Goal: Download file/media

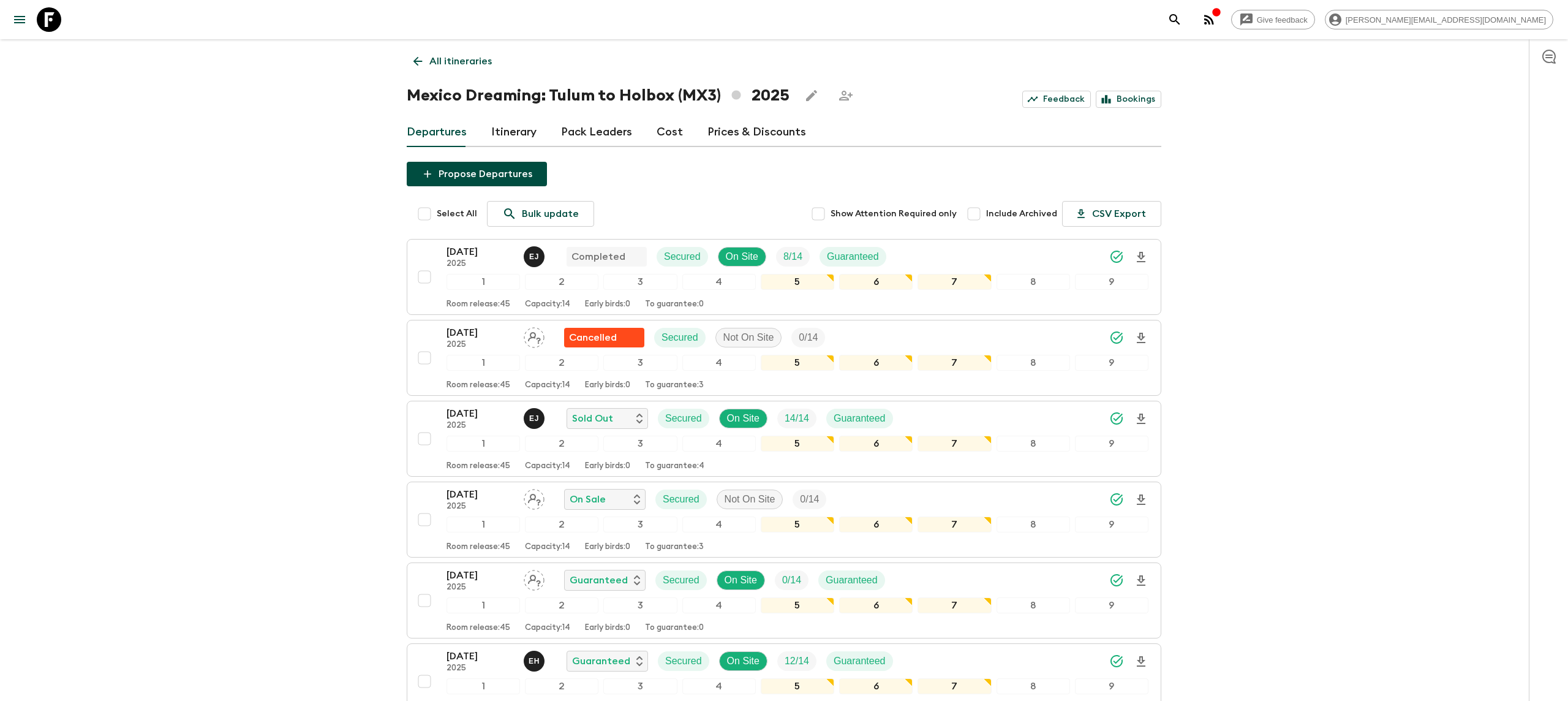
click at [52, 13] on icon at bounding box center [49, 20] width 24 height 24
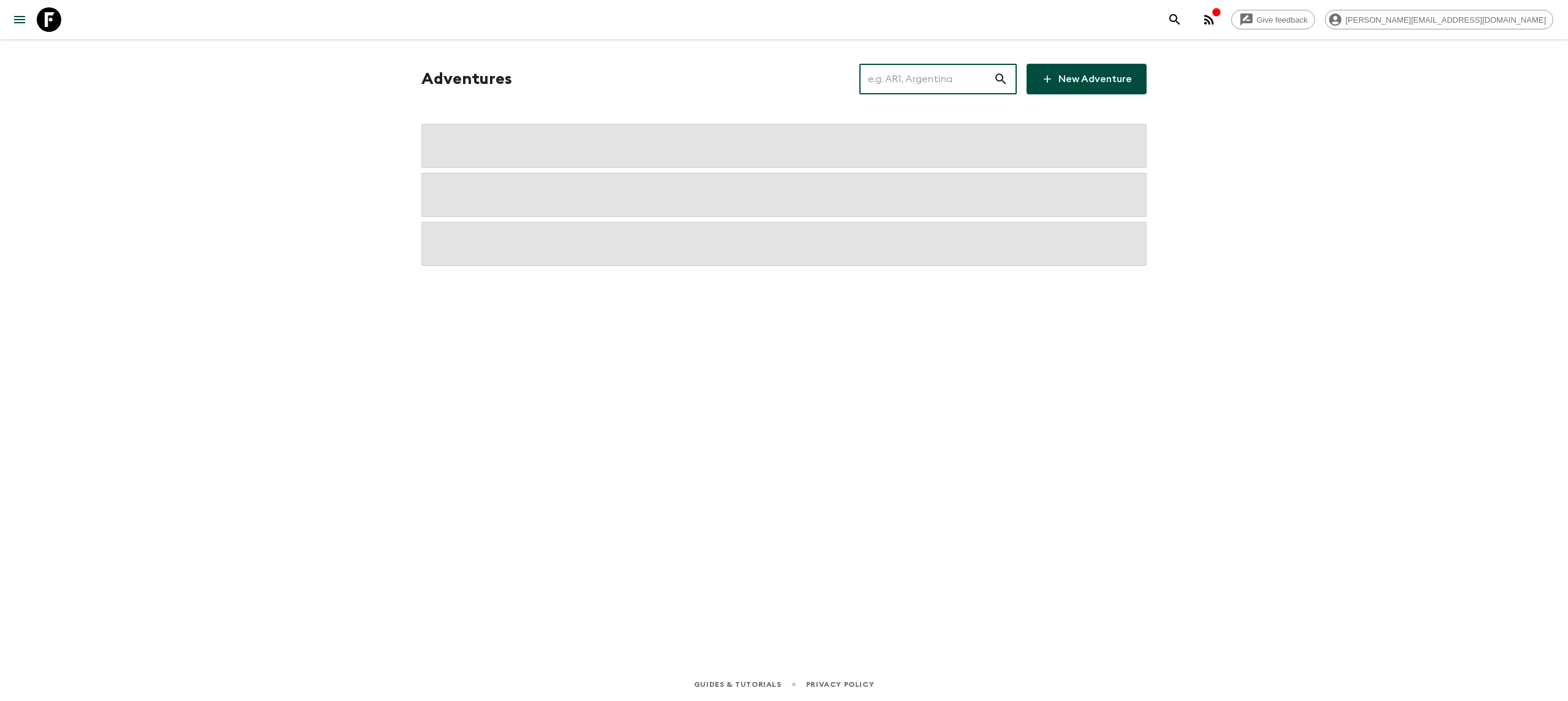
click at [925, 77] on input "text" at bounding box center [927, 79] width 135 height 34
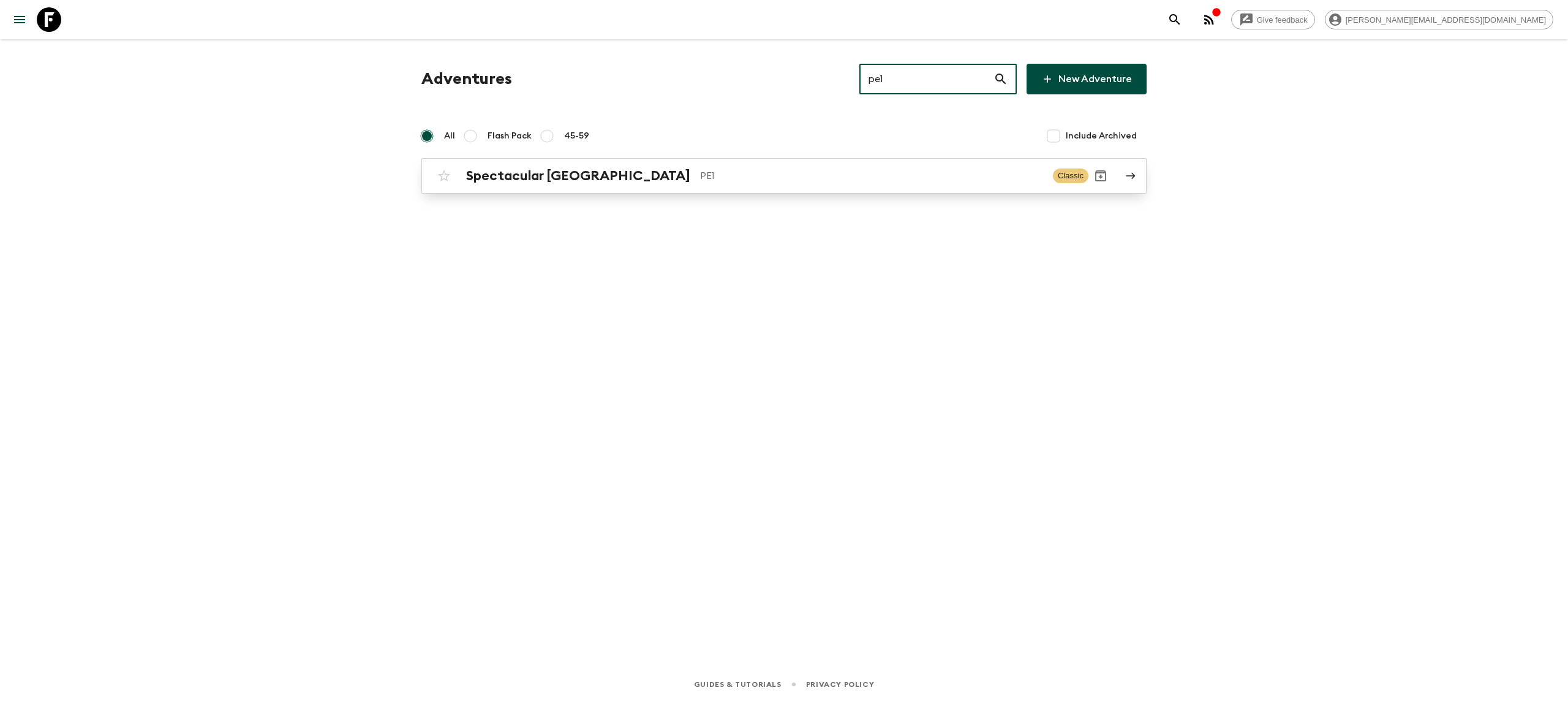
type input "pe1"
click at [700, 183] on p "PE1" at bounding box center [871, 176] width 343 height 15
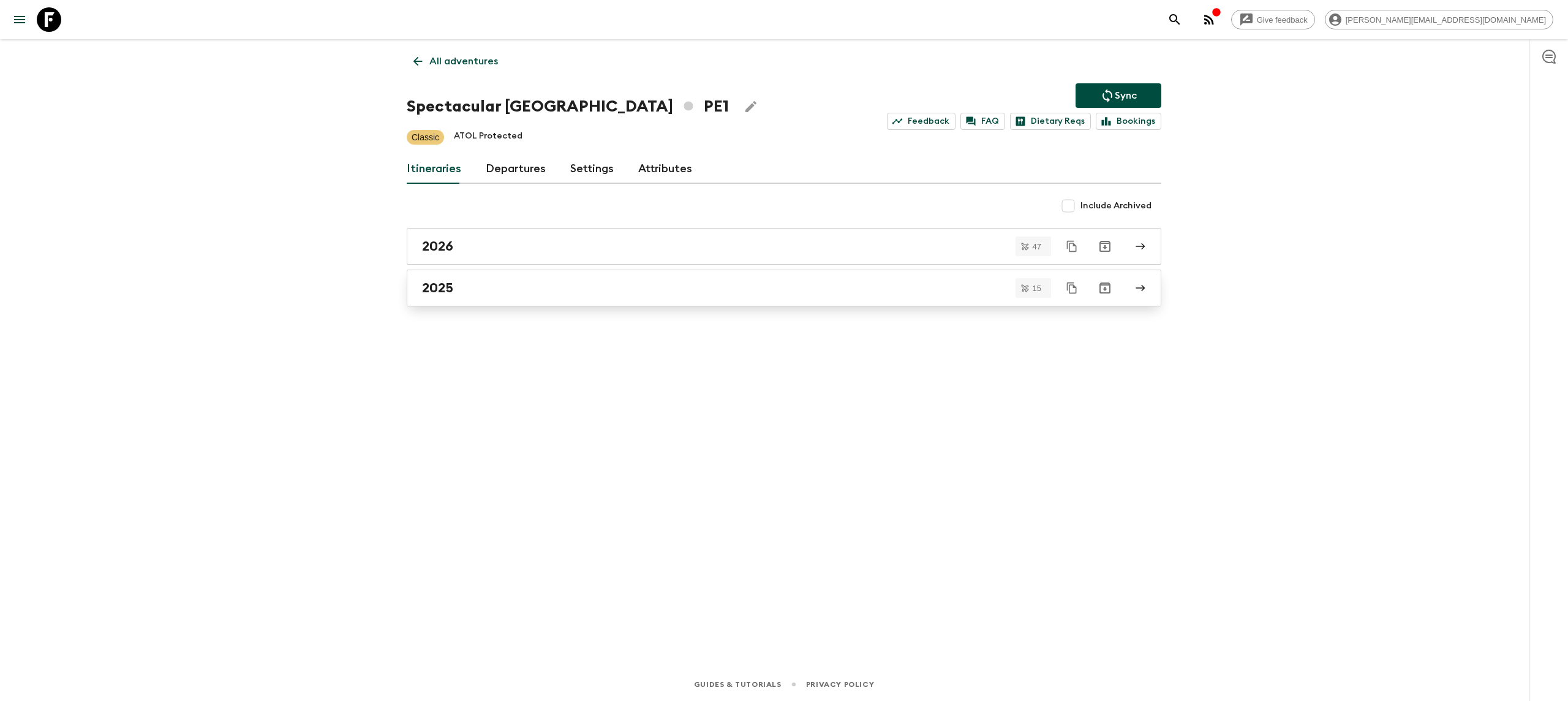
click at [559, 292] on div "2025" at bounding box center [772, 288] width 701 height 16
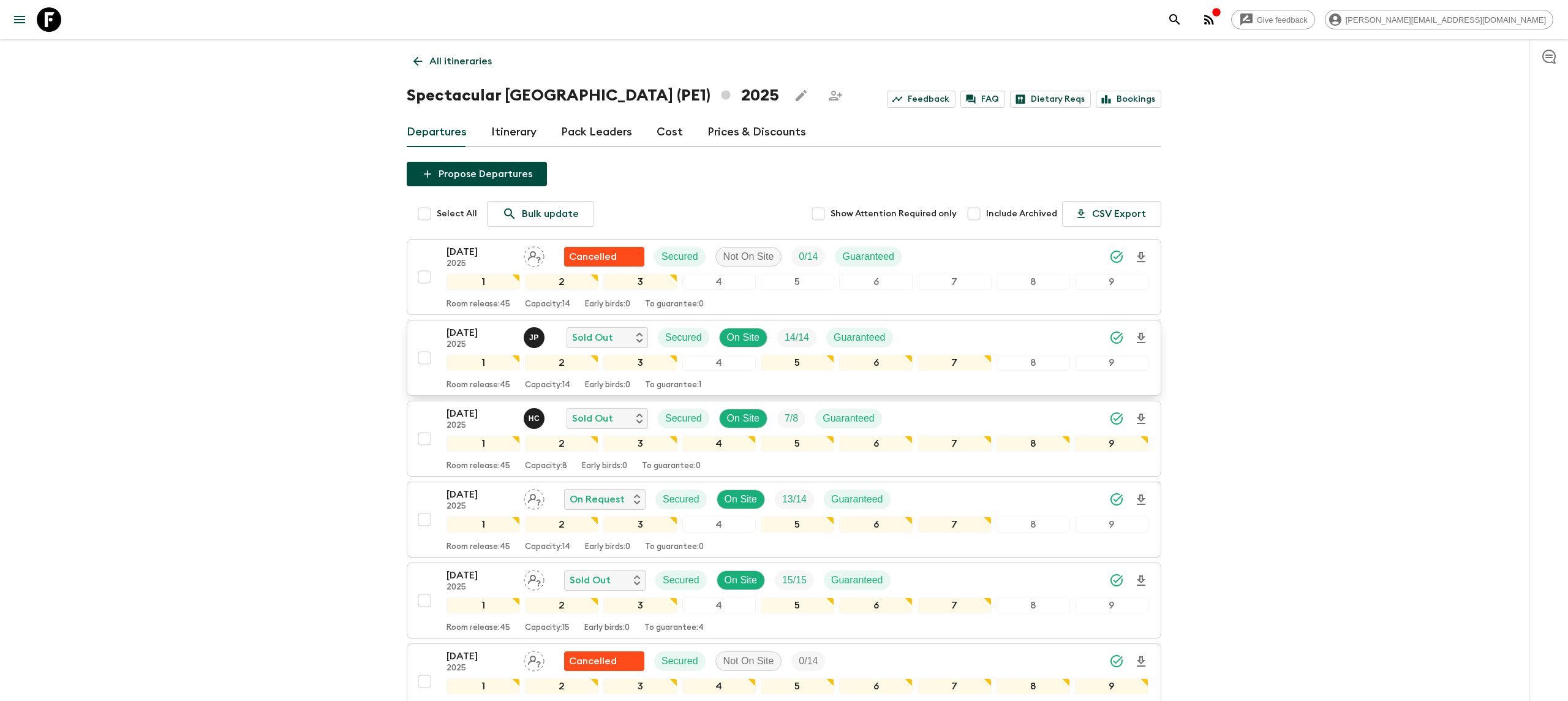
click at [1145, 335] on icon "Download Onboarding" at bounding box center [1141, 339] width 15 height 15
